Goal: Task Accomplishment & Management: Manage account settings

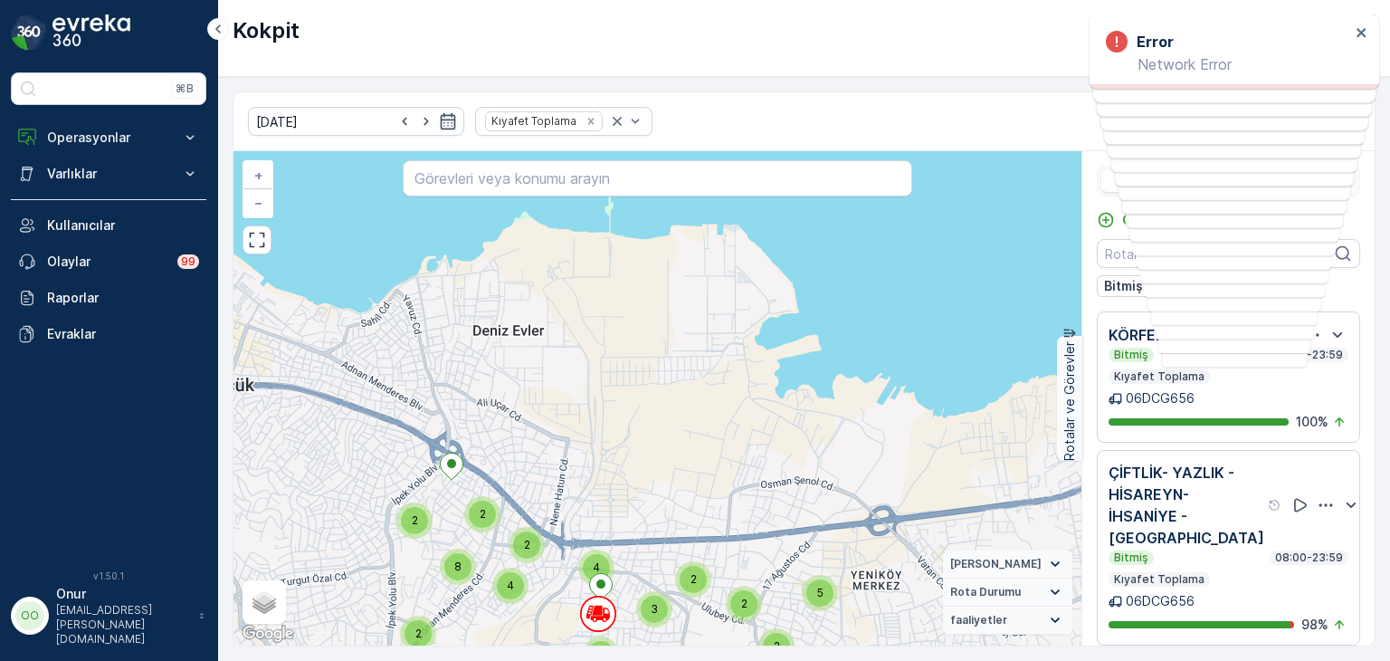
scroll to position [14, 0]
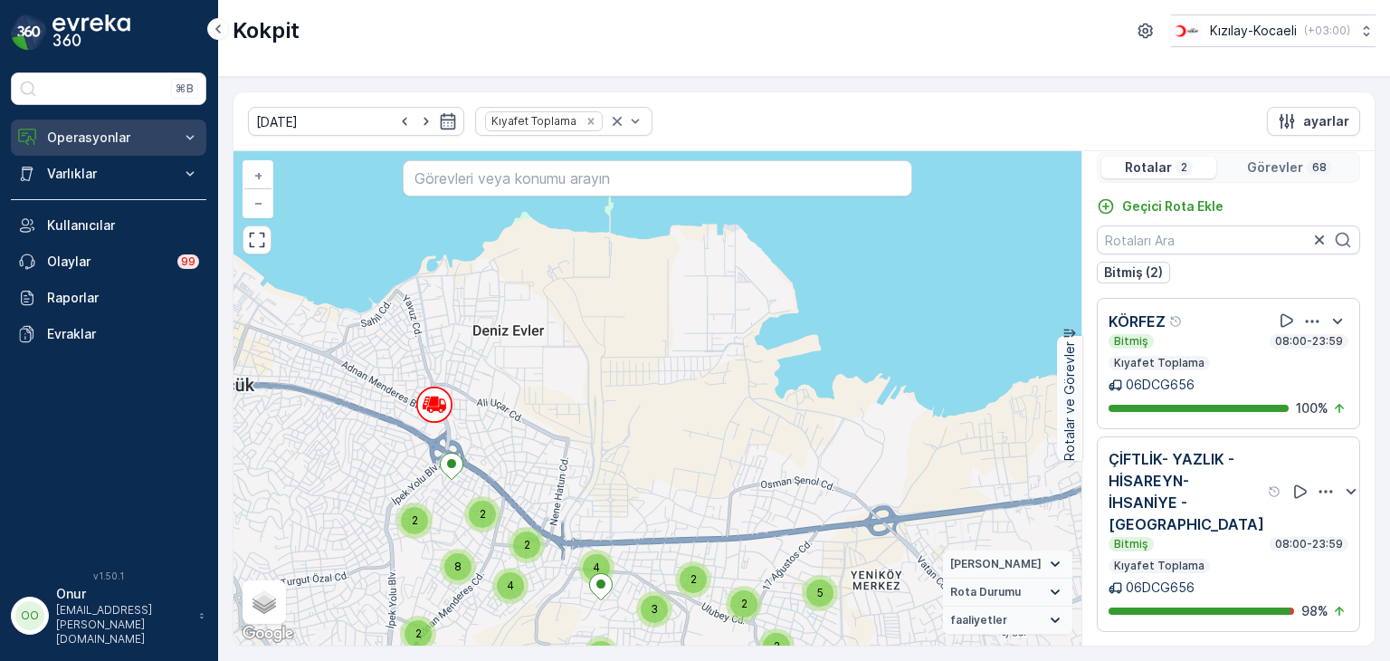
click at [91, 132] on p "Operasyonlar" at bounding box center [108, 138] width 123 height 18
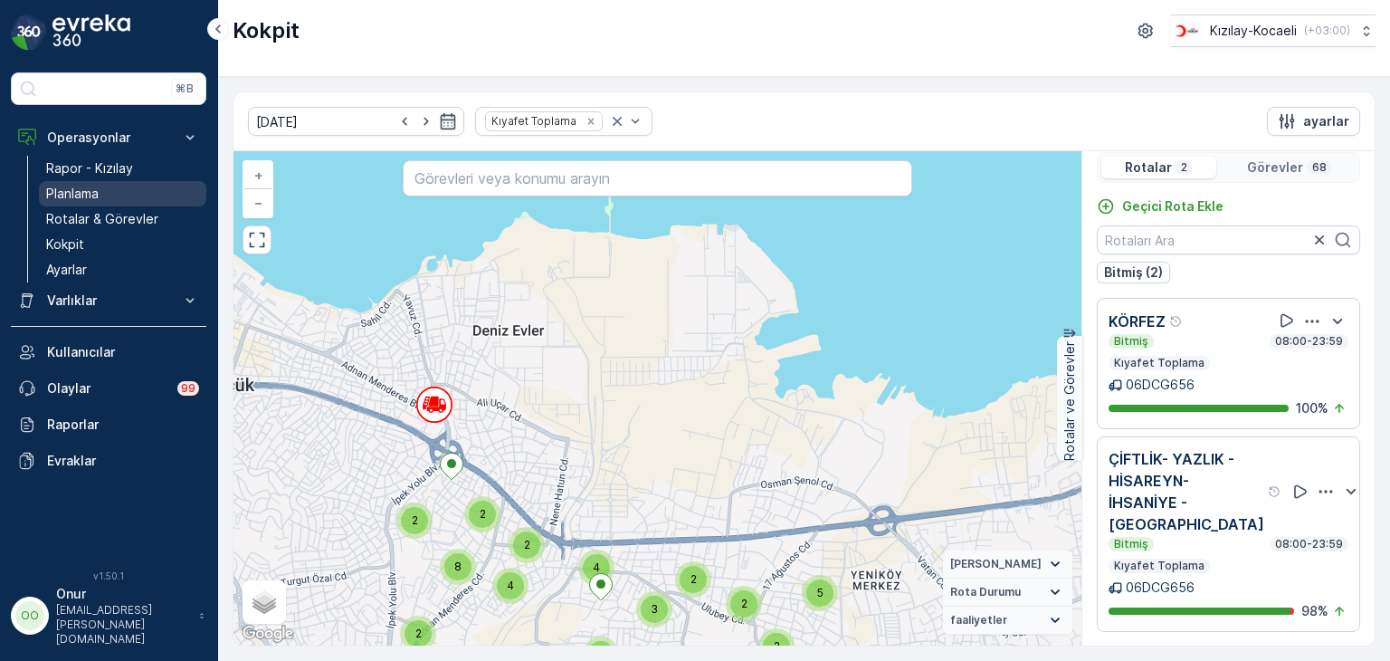
click at [83, 200] on p "Planlama" at bounding box center [72, 194] width 52 height 18
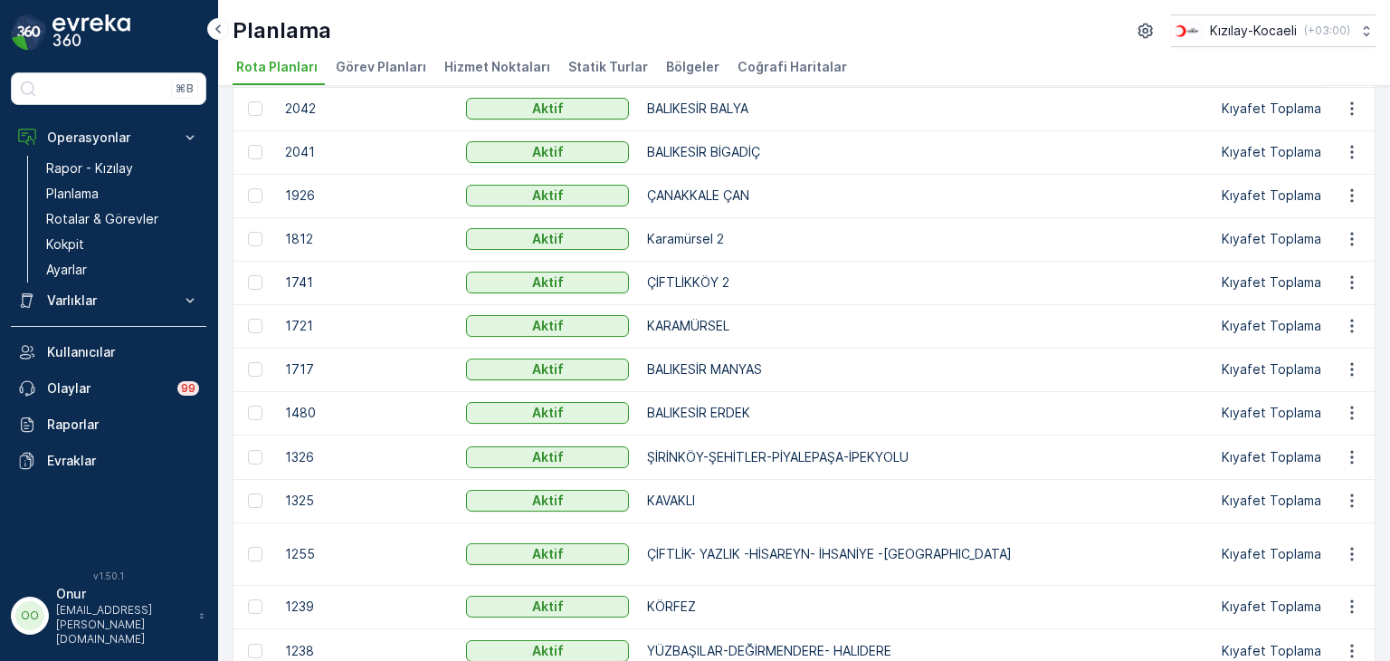
scroll to position [362, 0]
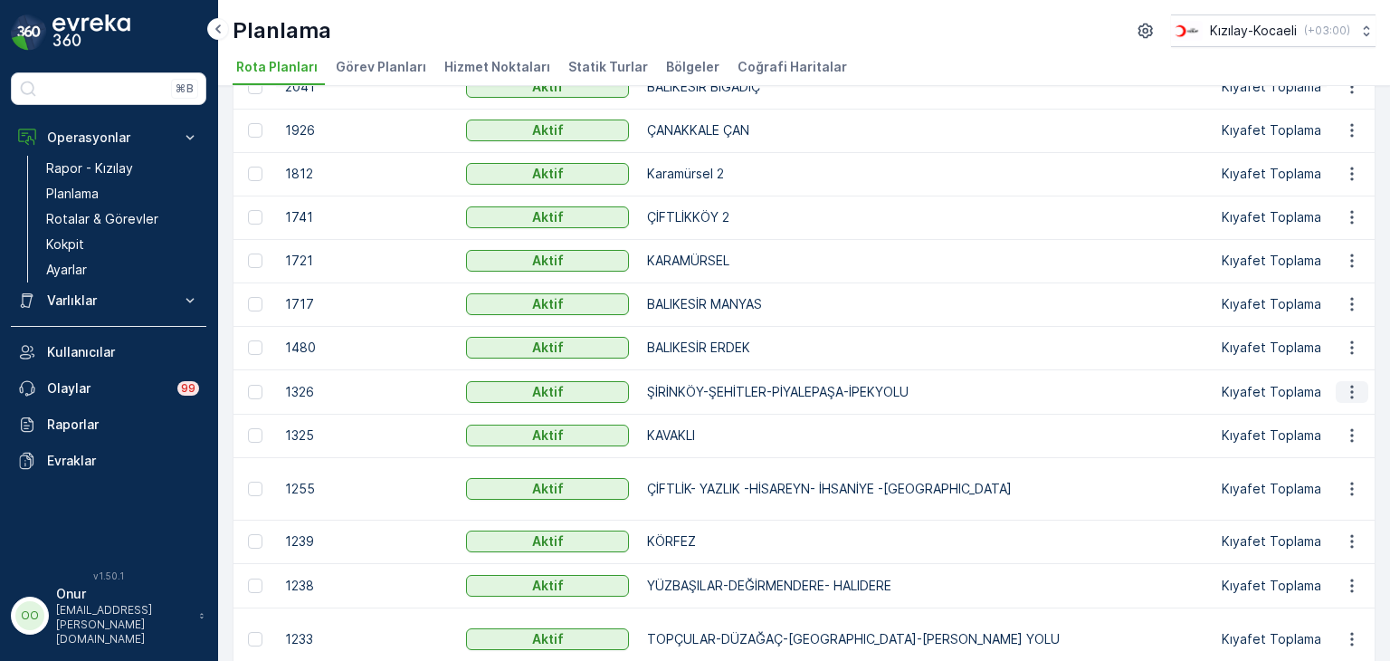
click at [1350, 394] on icon "button" at bounding box center [1351, 392] width 3 height 14
click at [1321, 417] on span "Rota Planını Düzenle" at bounding box center [1319, 418] width 124 height 18
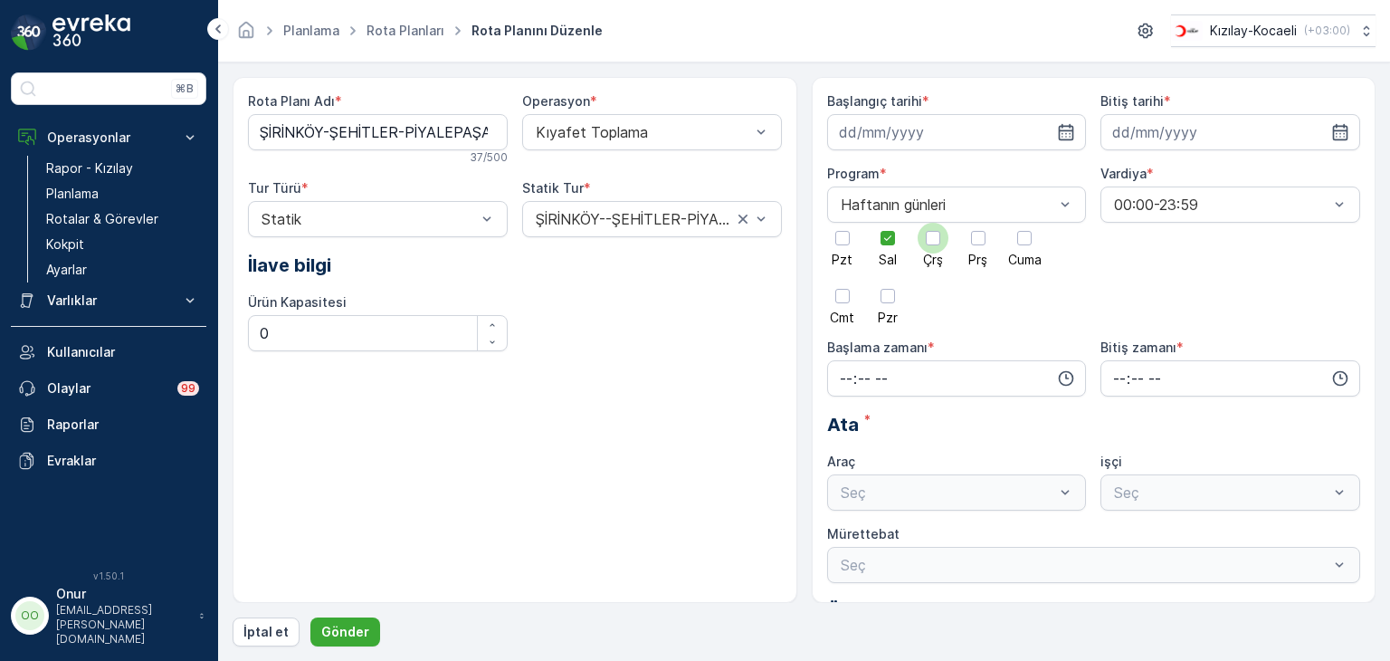
type input "[DATE]"
type input "08:00"
type input "23:59"
click at [884, 241] on icon at bounding box center [888, 238] width 13 height 13
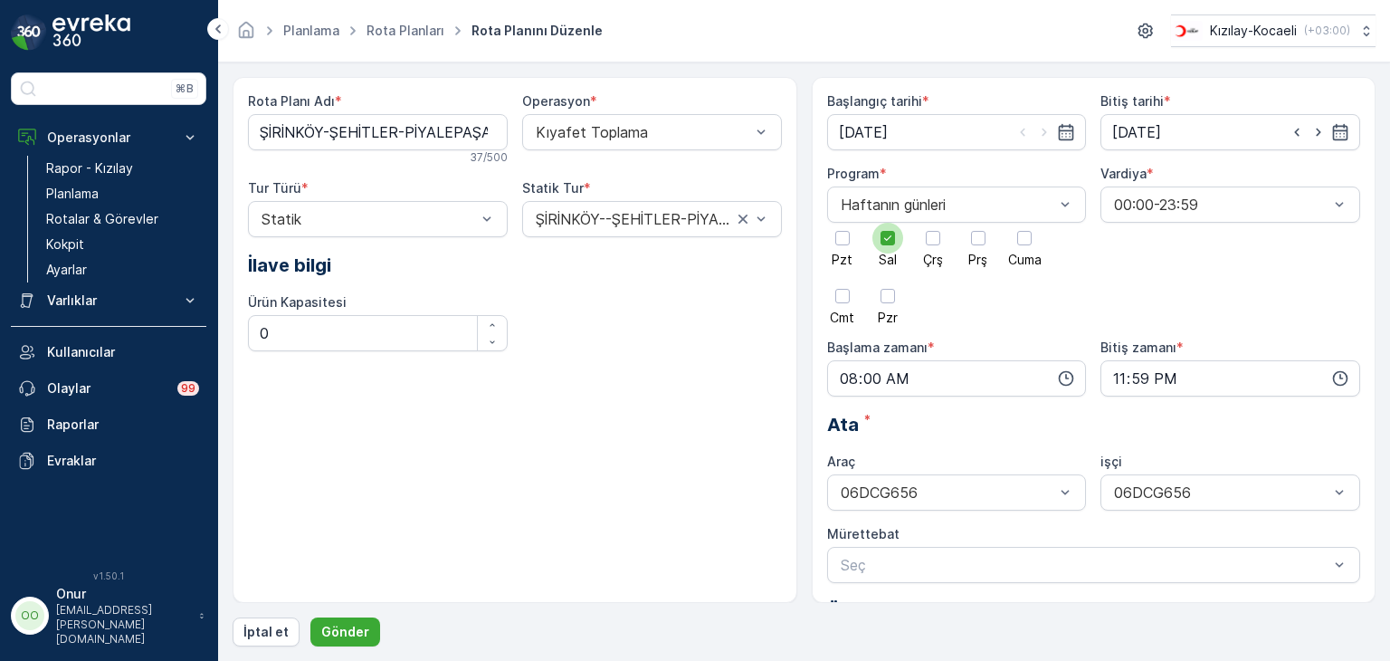
click at [888, 223] on input "Sal" at bounding box center [888, 223] width 0 height 0
click at [974, 233] on div at bounding box center [978, 238] width 14 height 14
click at [978, 223] on input "Prş" at bounding box center [978, 223] width 0 height 0
click at [351, 633] on p "Gönder" at bounding box center [345, 632] width 48 height 18
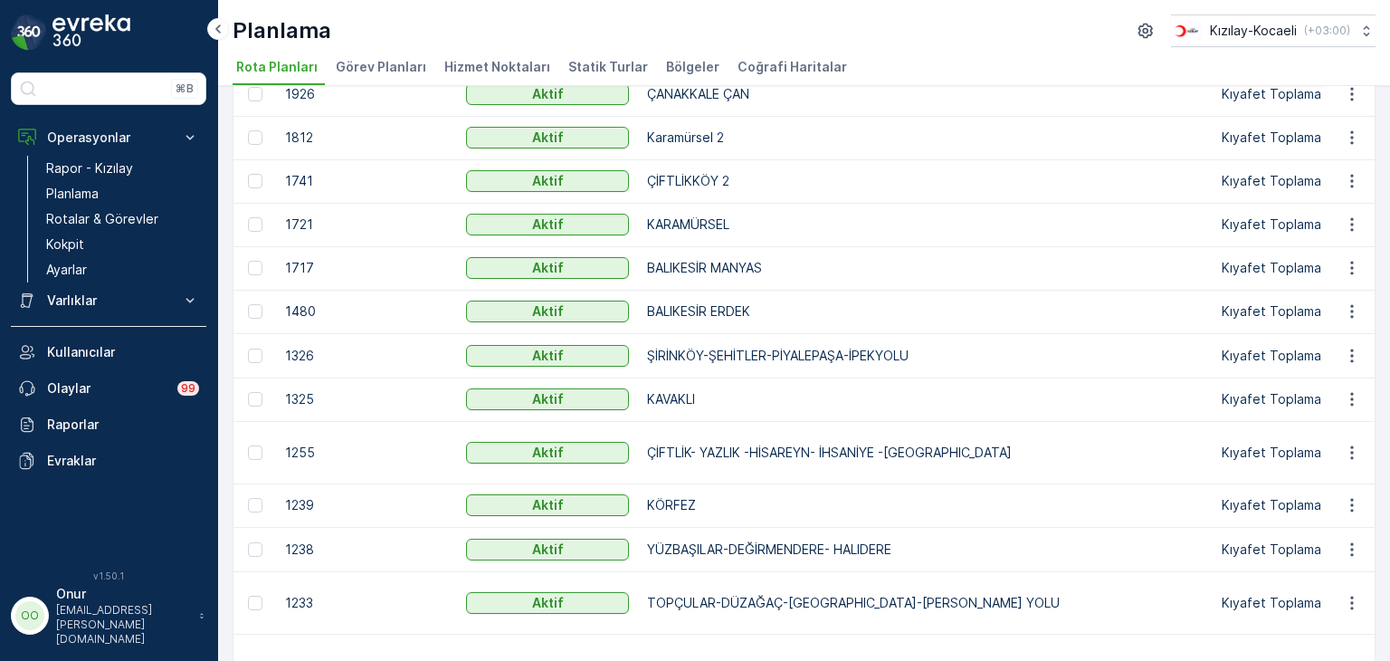
scroll to position [453, 0]
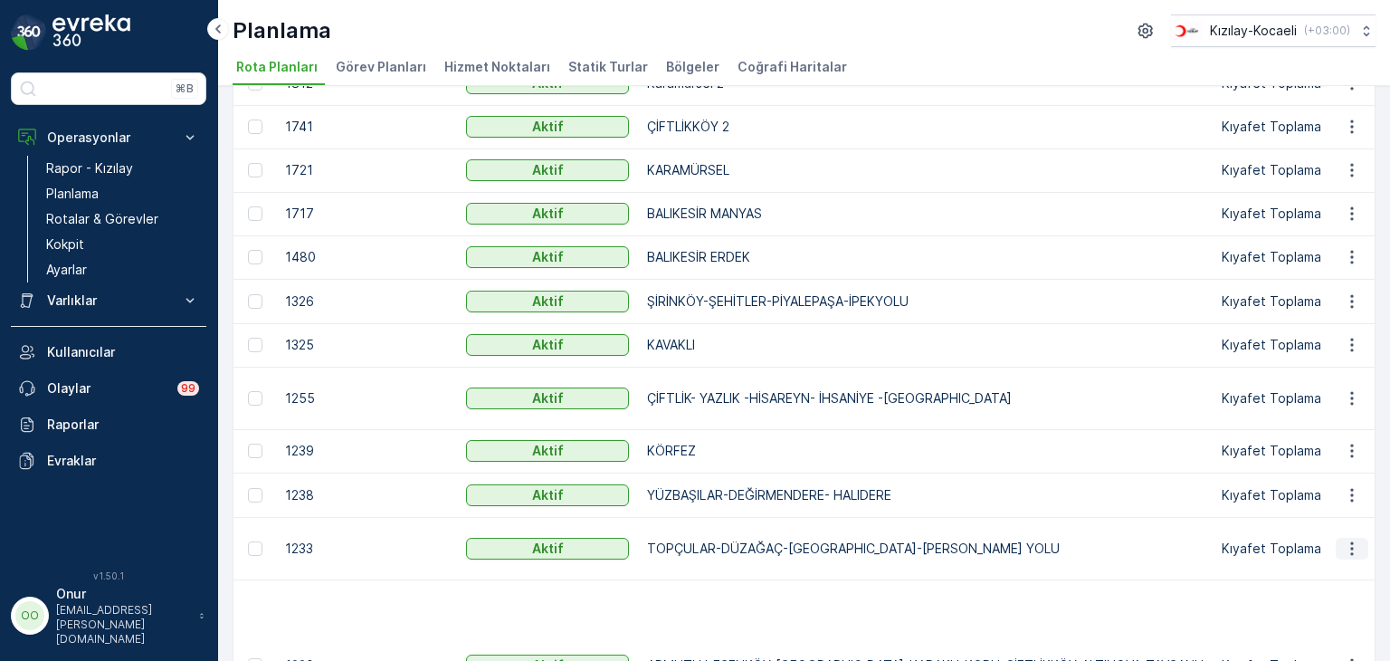
click at [1351, 558] on icon "button" at bounding box center [1352, 548] width 18 height 18
click at [1307, 592] on span "Rota Planını Düzenle" at bounding box center [1319, 592] width 124 height 18
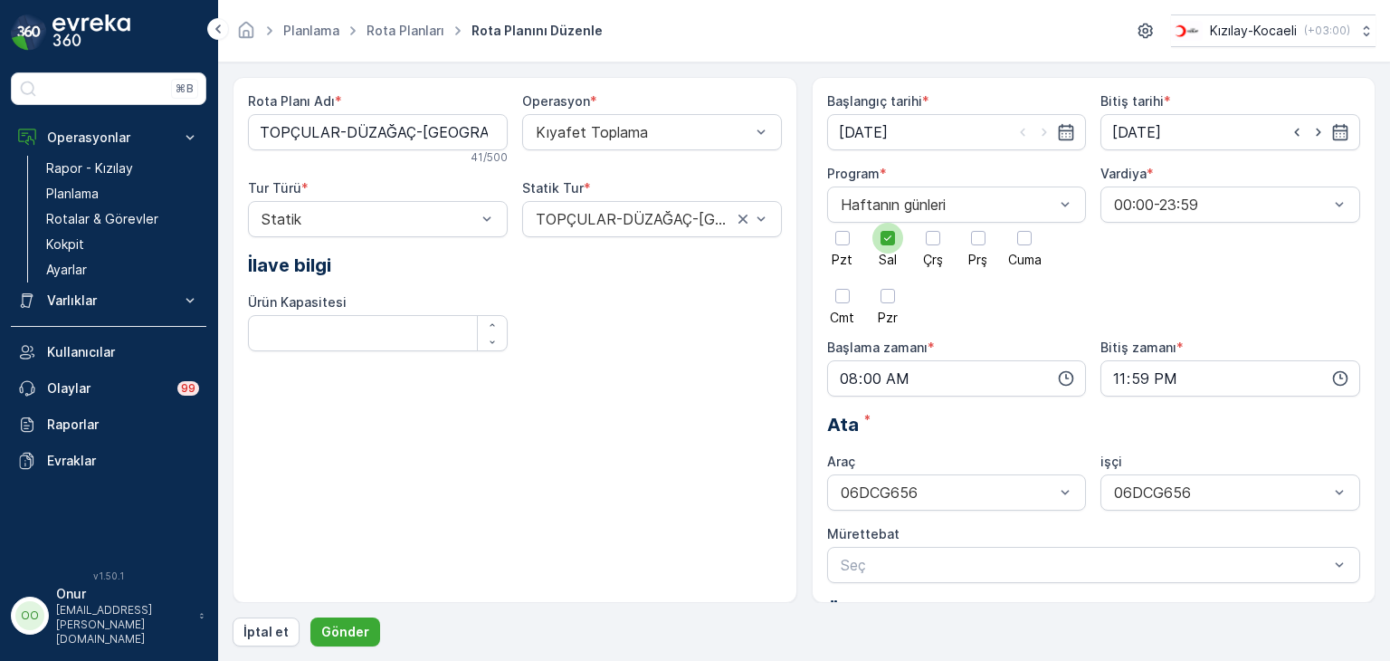
click at [880, 246] on div at bounding box center [887, 238] width 31 height 31
click at [888, 223] on input "Sal" at bounding box center [888, 223] width 0 height 0
click at [977, 253] on span "Prş" at bounding box center [977, 259] width 19 height 13
click at [978, 223] on input "Prş" at bounding box center [978, 223] width 0 height 0
click at [337, 640] on p "Gönder" at bounding box center [345, 632] width 48 height 18
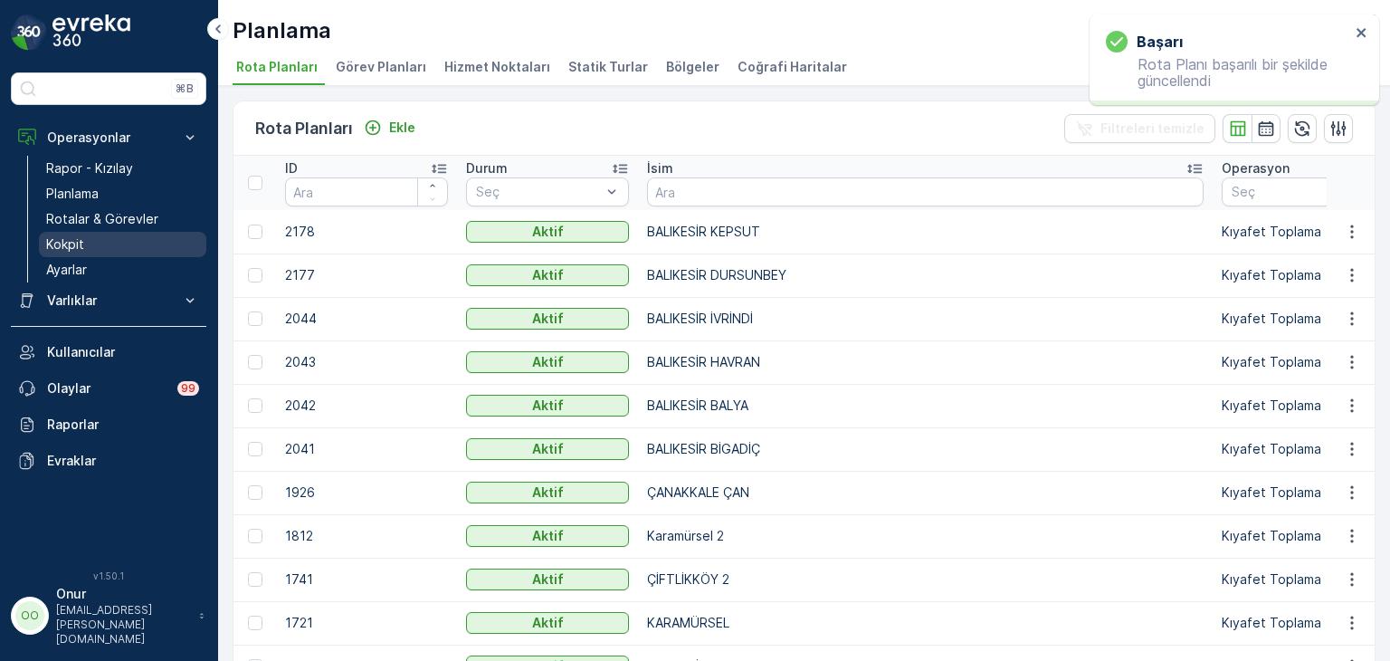
click at [72, 238] on p "Kokpit" at bounding box center [65, 244] width 38 height 18
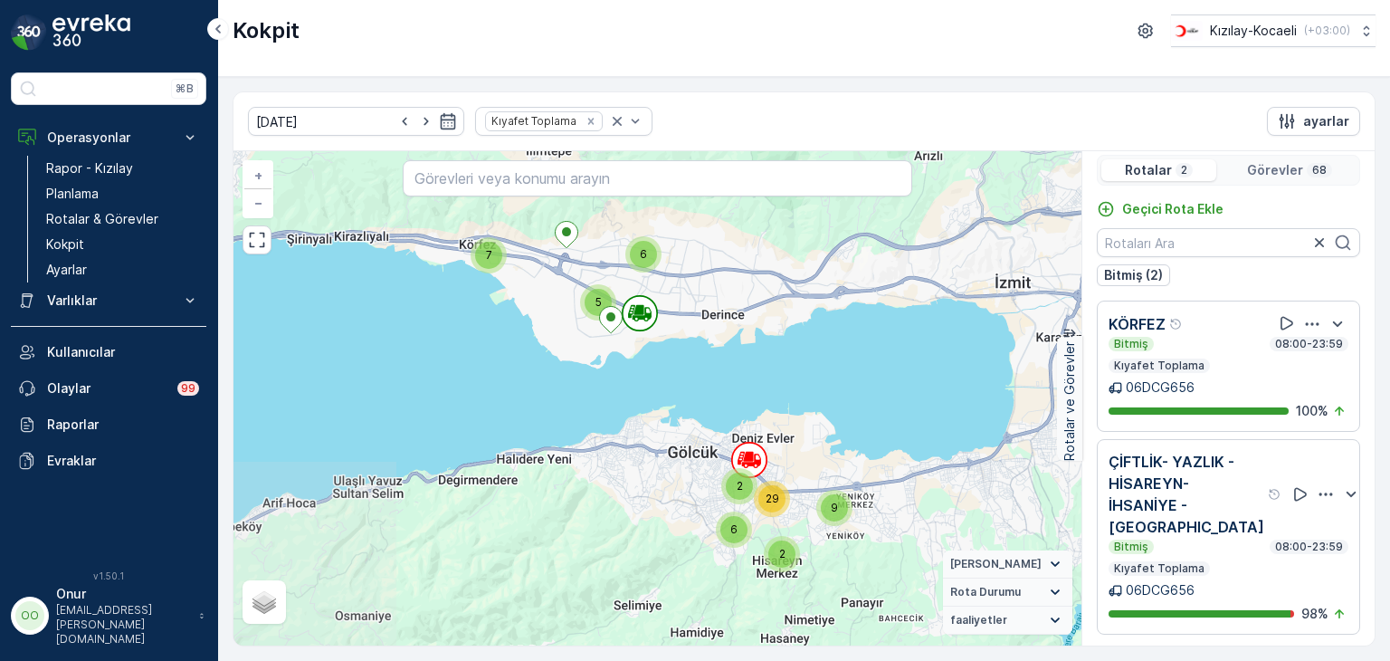
scroll to position [14, 0]
